Goal: Navigation & Orientation: Find specific page/section

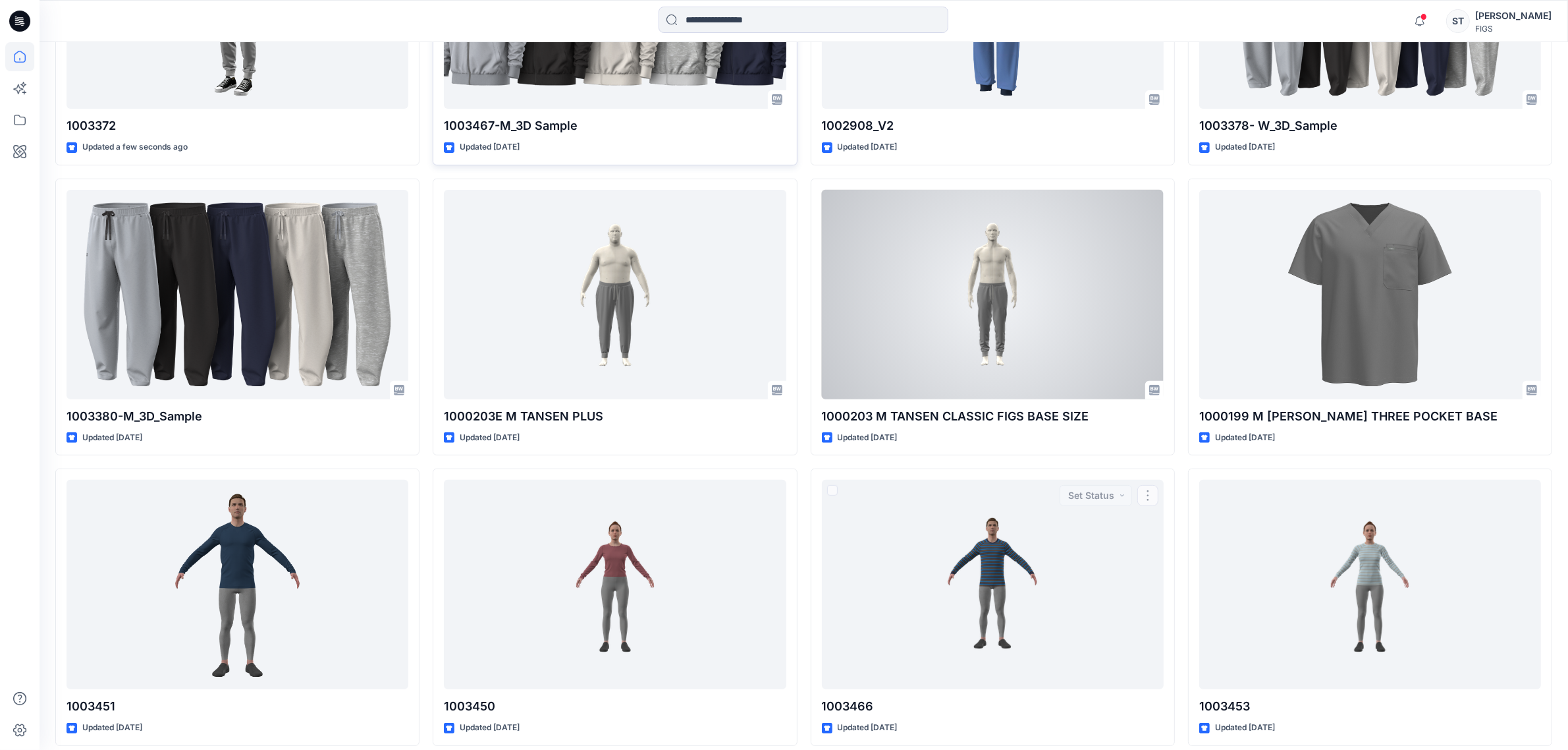
scroll to position [330, 0]
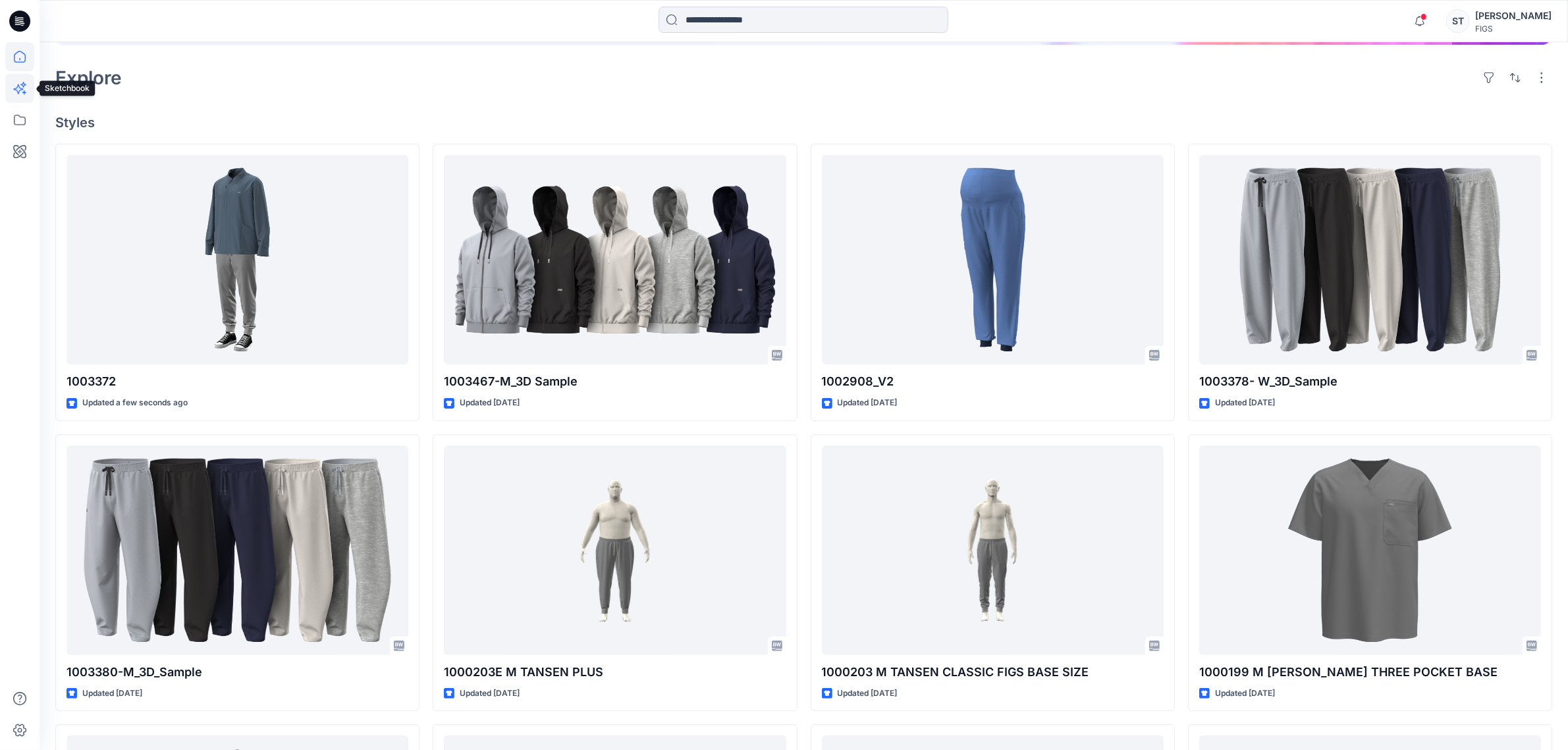
click at [23, 86] on icon at bounding box center [24, 84] width 6 height 6
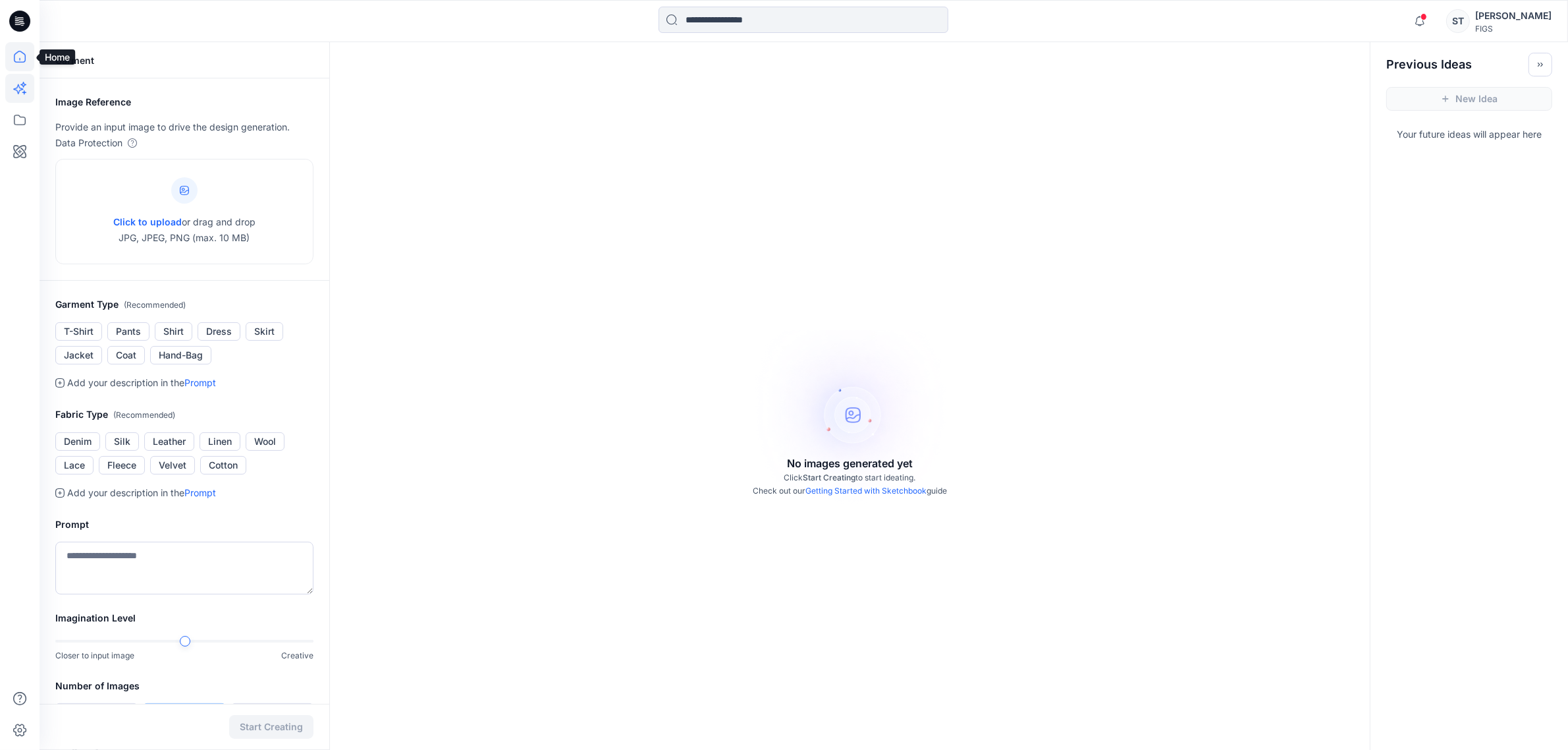
click at [16, 58] on icon at bounding box center [19, 56] width 29 height 29
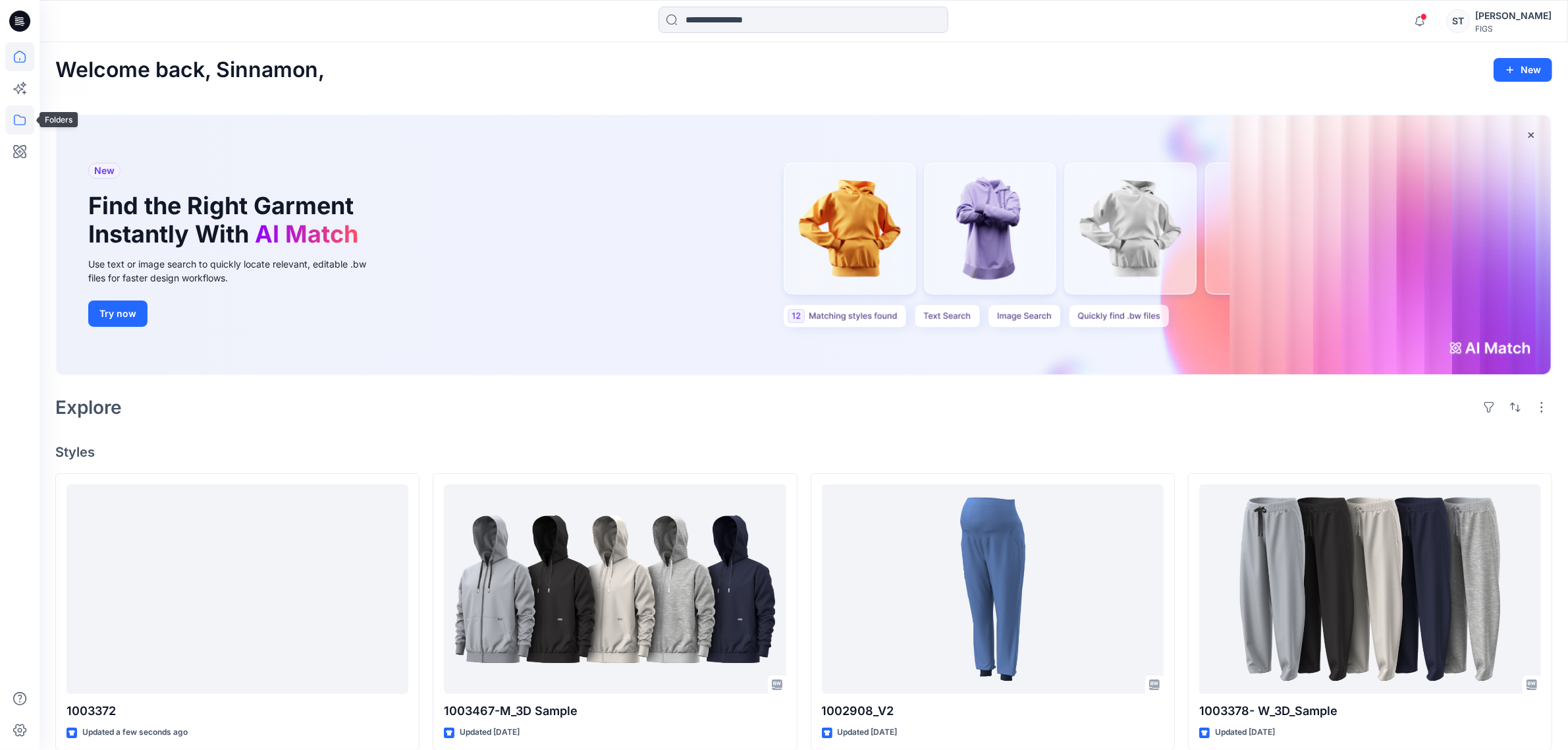
click at [26, 116] on icon at bounding box center [19, 120] width 29 height 29
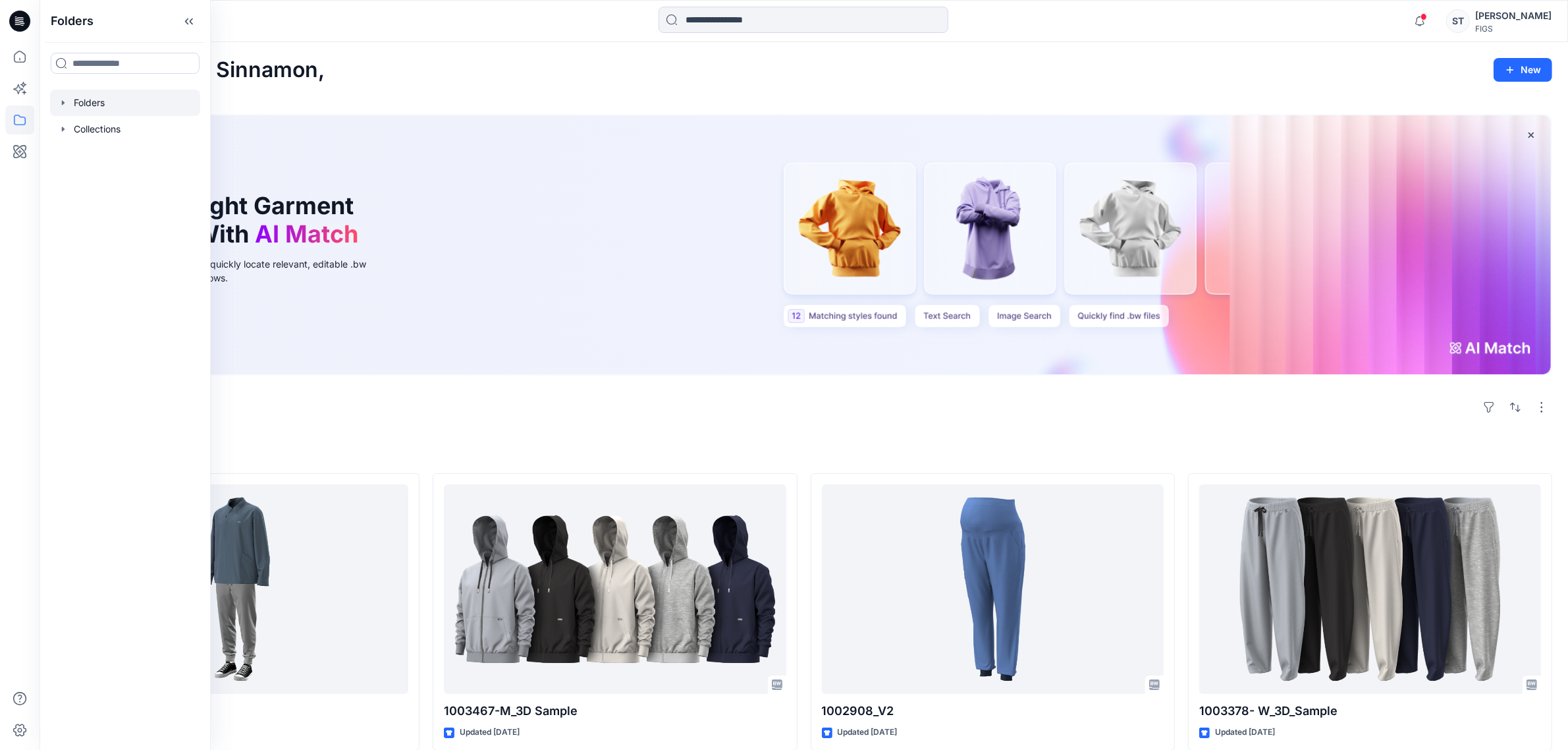
click at [66, 93] on div at bounding box center [125, 103] width 151 height 26
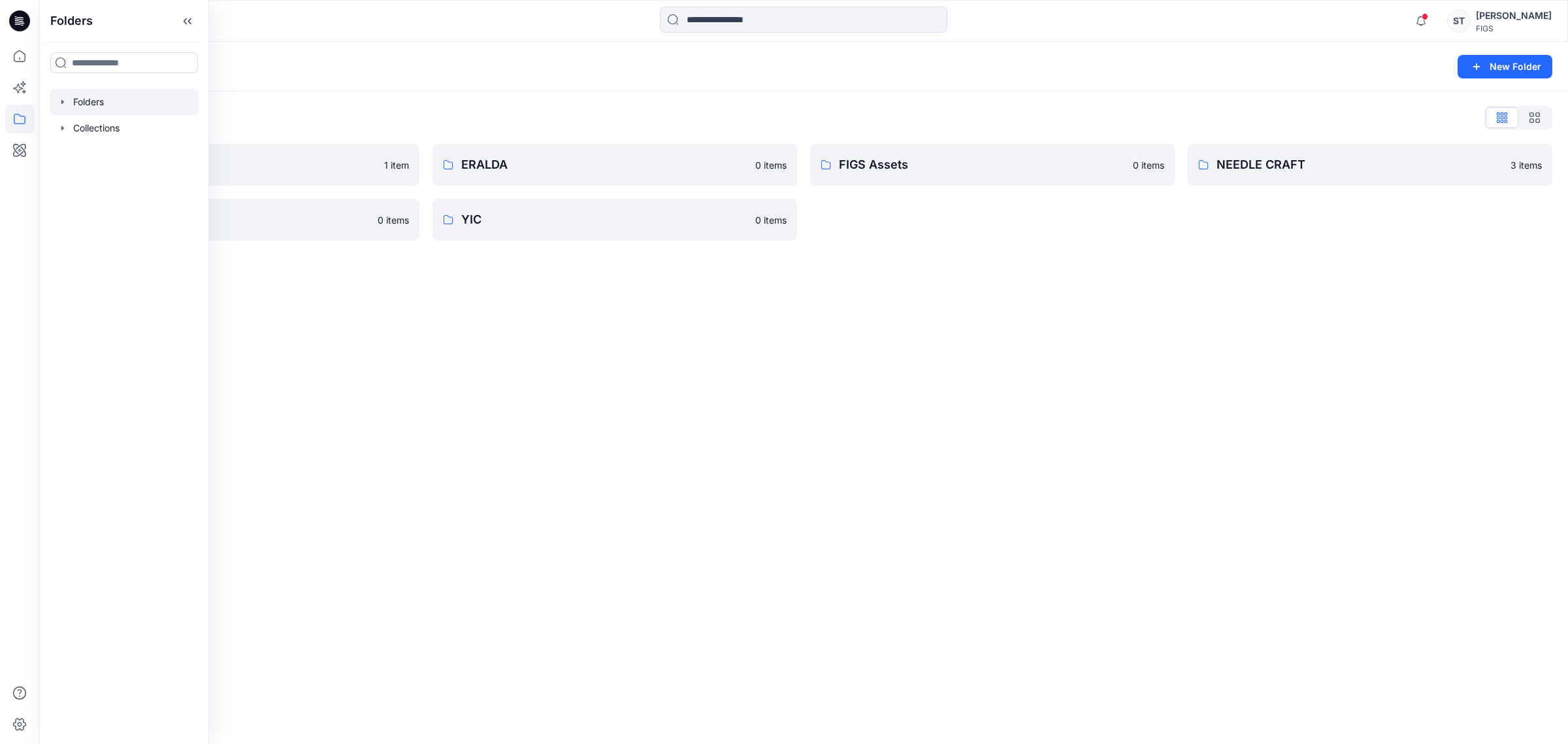
drag, startPoint x: 804, startPoint y: 487, endPoint x: 604, endPoint y: 319, distance: 261.2
click at [804, 488] on div "Folders New Folder Folders List Browzwear Studio 1 item [PERSON_NAME] 0 items E…" at bounding box center [803, 393] width 1529 height 702
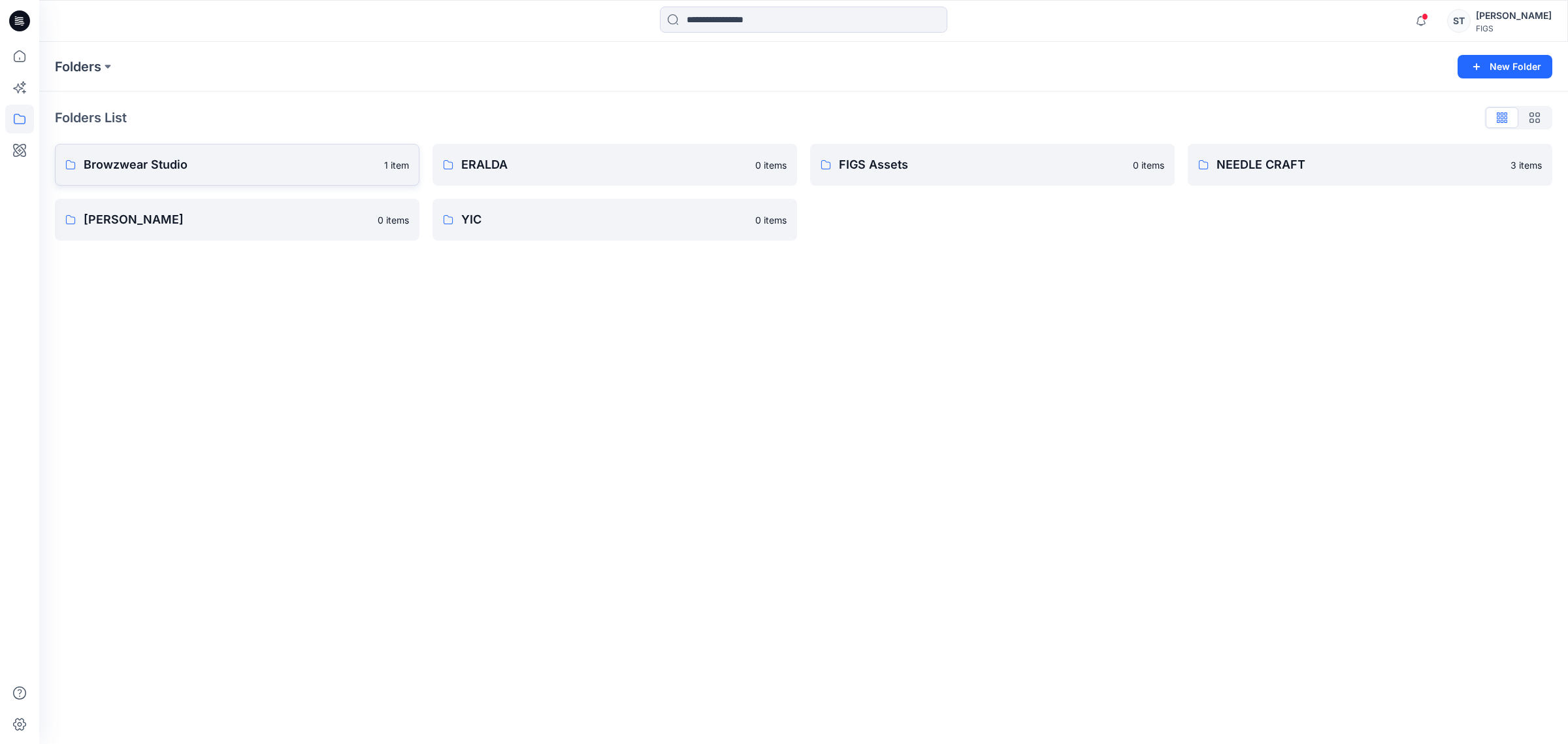
click at [211, 168] on p "Browzwear Studio" at bounding box center [230, 165] width 293 height 18
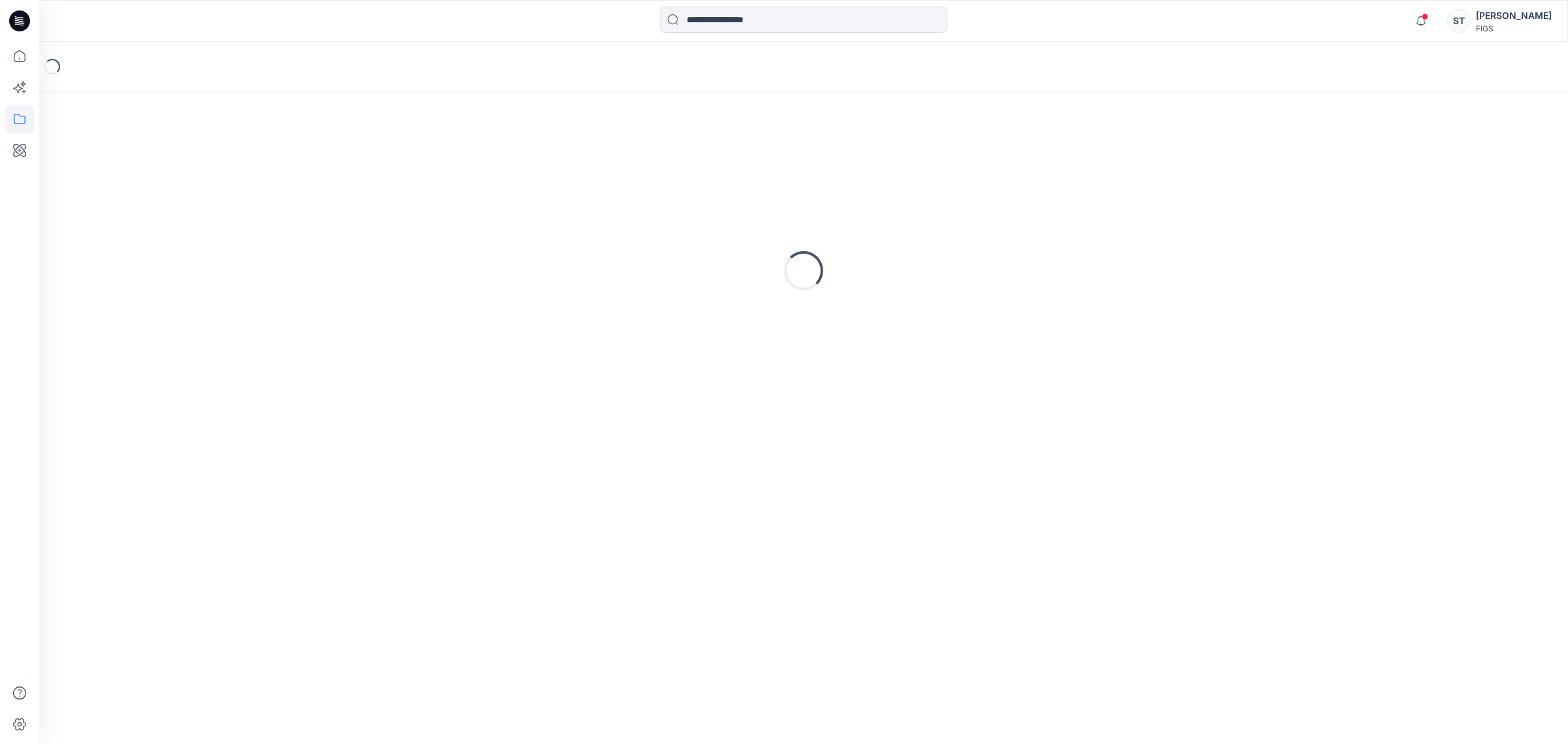
click at [211, 168] on div "Loading..." at bounding box center [804, 270] width 1497 height 327
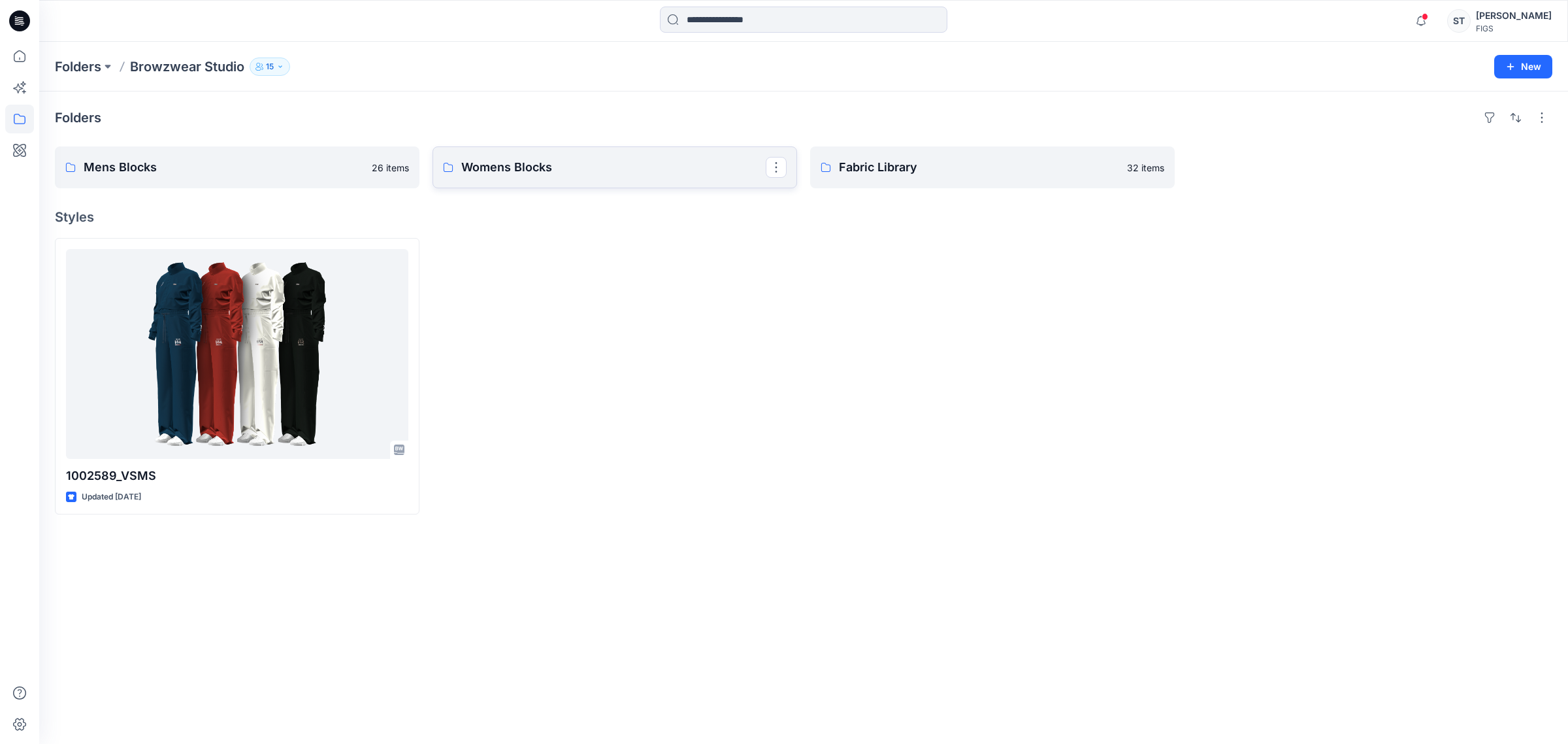
click at [541, 175] on p "Womens Blocks" at bounding box center [613, 167] width 304 height 18
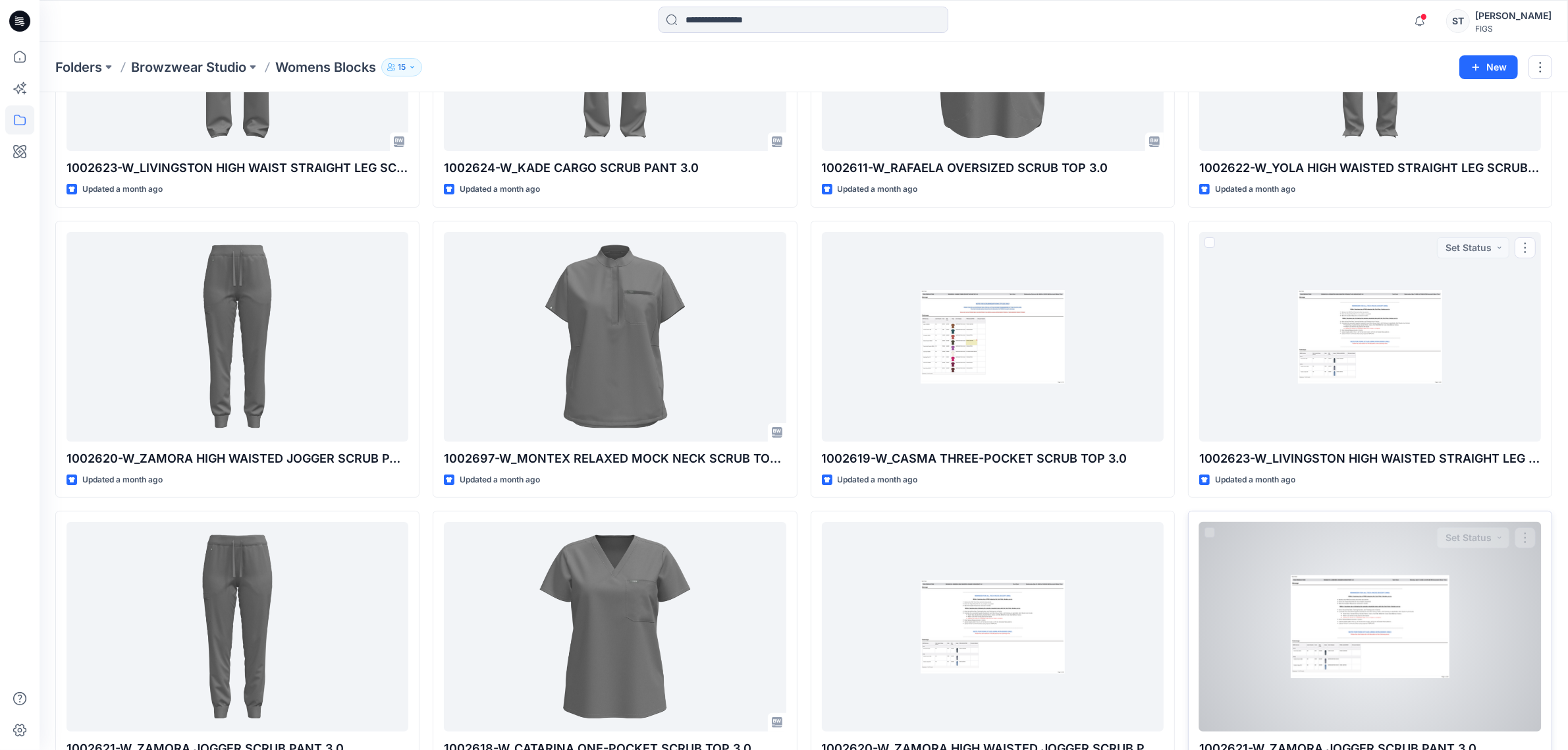
scroll to position [247, 0]
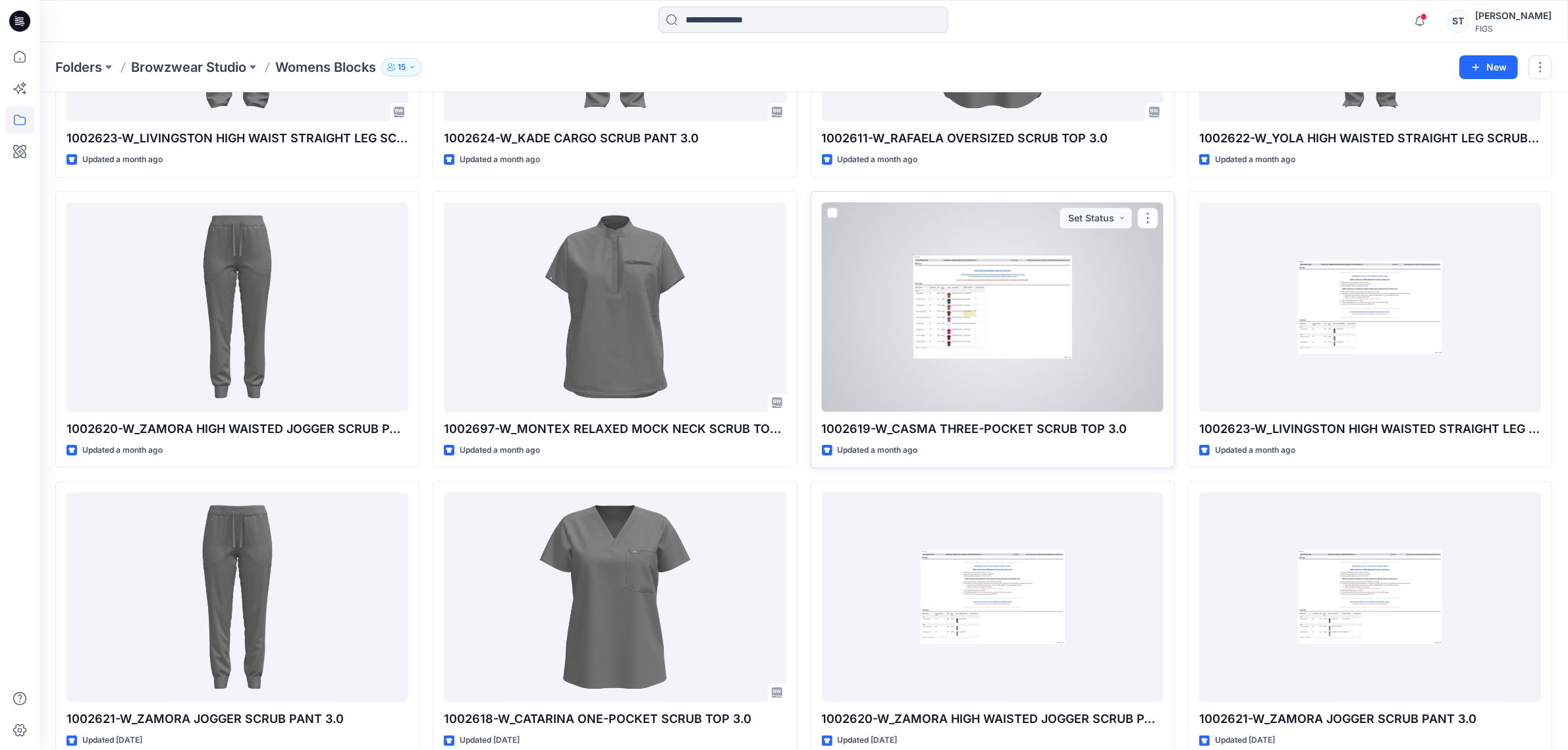
click at [1001, 323] on div at bounding box center [992, 307] width 342 height 210
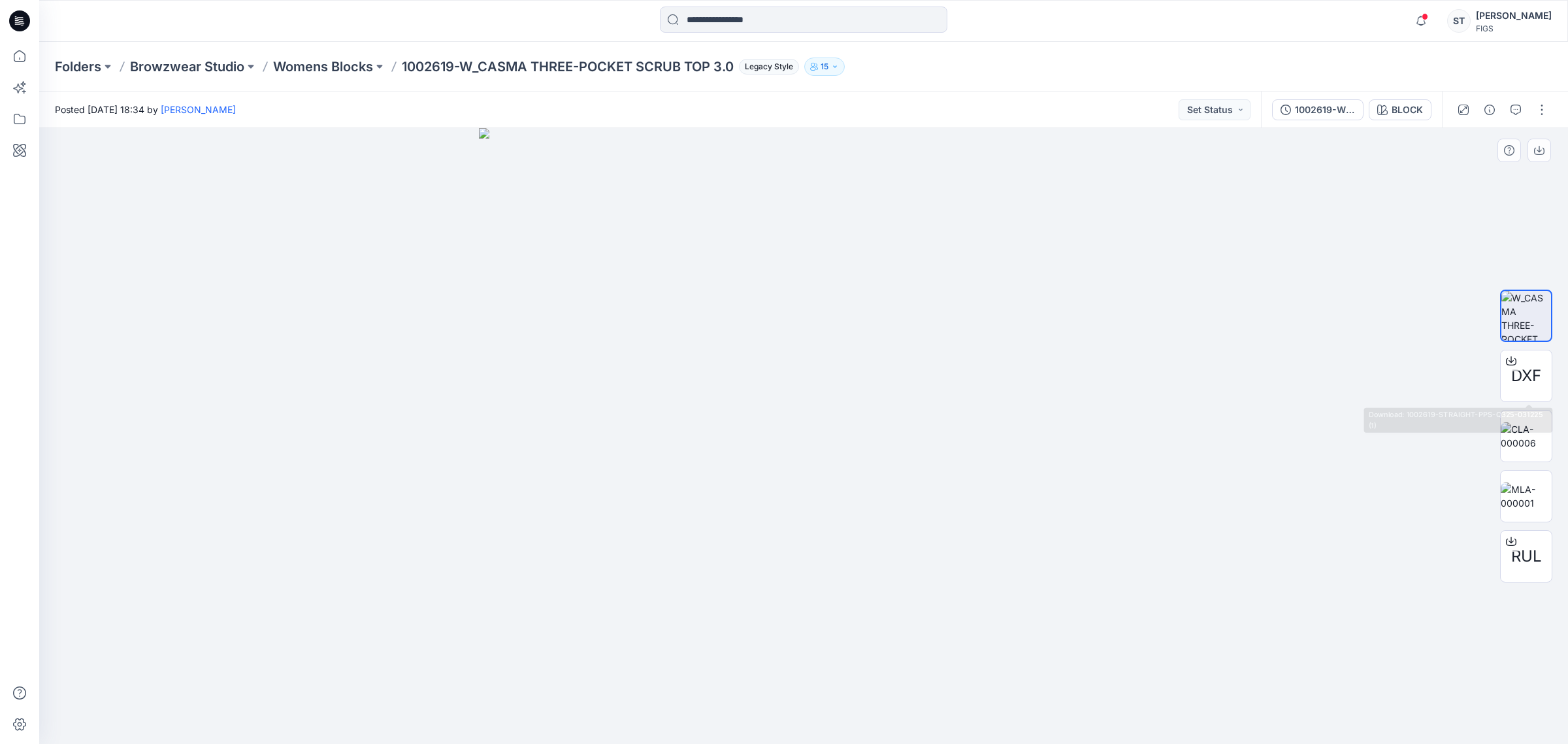
click at [1148, 312] on div at bounding box center [803, 436] width 1529 height 617
drag, startPoint x: 270, startPoint y: 278, endPoint x: 239, endPoint y: 129, distance: 152.2
click at [270, 275] on div at bounding box center [803, 436] width 1529 height 617
